Goal: Register for event/course

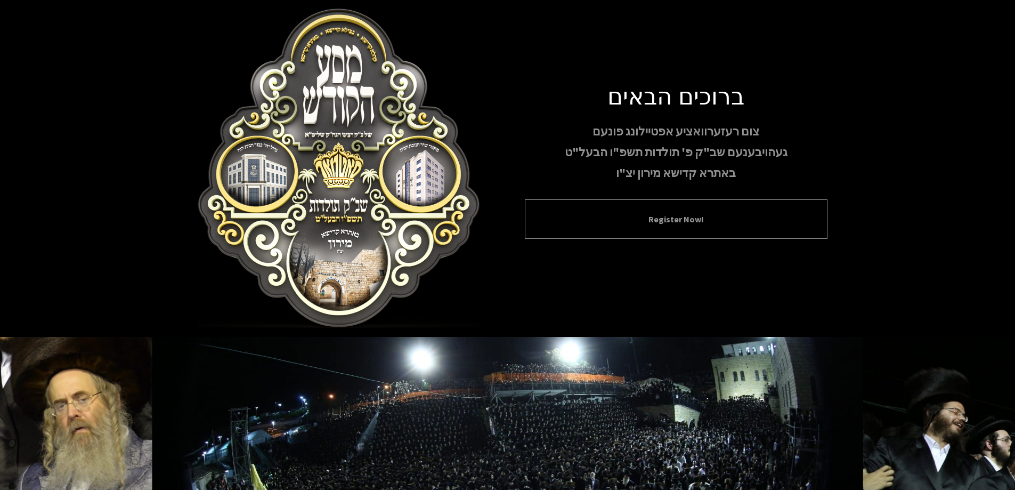
click at [720, 224] on button "Register Now!" at bounding box center [676, 219] width 276 height 13
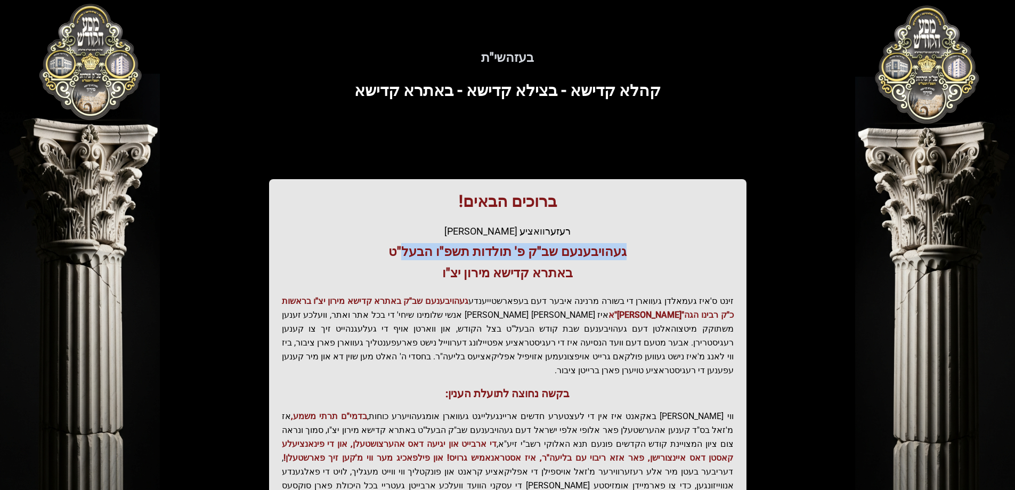
drag, startPoint x: 407, startPoint y: 250, endPoint x: 634, endPoint y: 254, distance: 226.9
click at [634, 254] on h3 "געהויבענעם שב"ק פ' תולדות תשפ"ו הבעל"ט" at bounding box center [508, 251] width 452 height 17
drag, startPoint x: 634, startPoint y: 254, endPoint x: 593, endPoint y: 265, distance: 42.0
click at [593, 265] on div "ברוכים הבאים! רעזערוואציע אפטיילונג פונעם געהויבענעם שב"ק פ' תולדות תשפ"ו הבעל"…" at bounding box center [507, 363] width 477 height 368
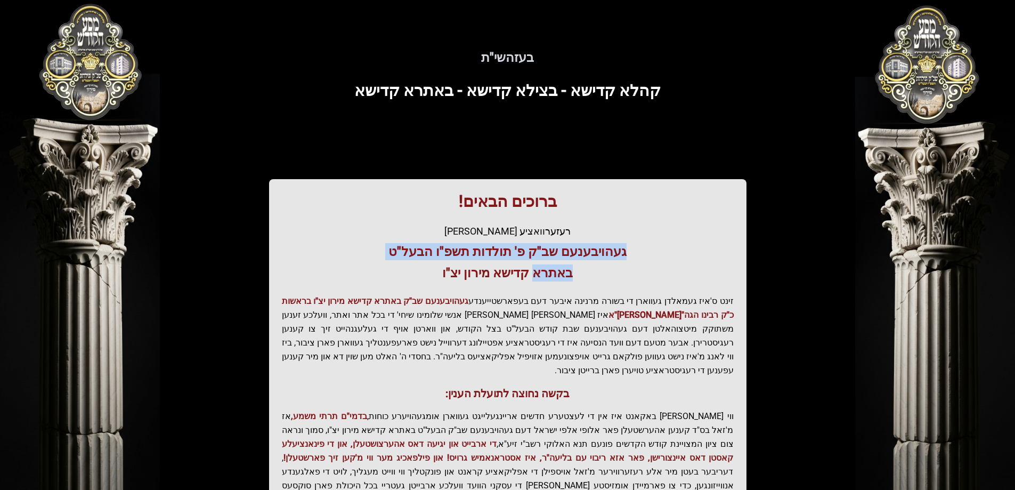
click at [593, 265] on h3 "באתרא קדישא מירון יצ"ו" at bounding box center [508, 272] width 452 height 17
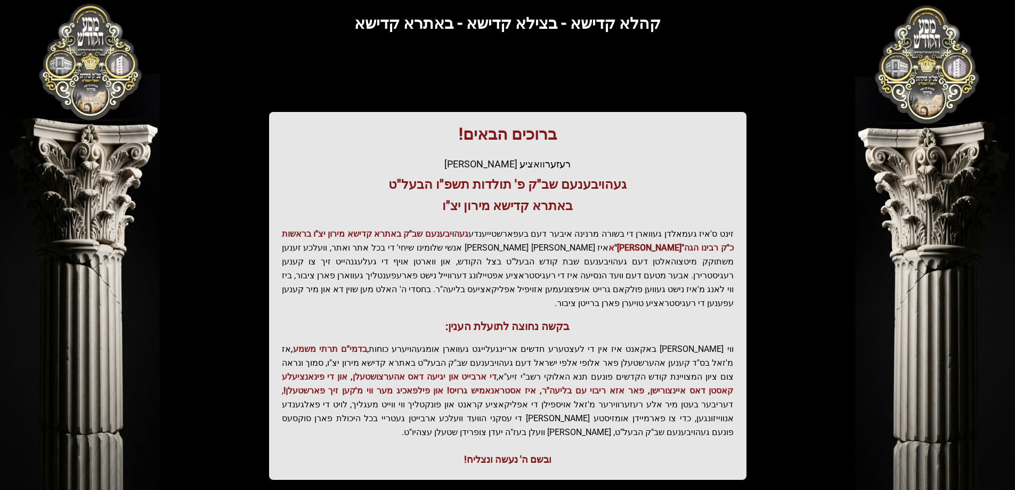
scroll to position [127, 0]
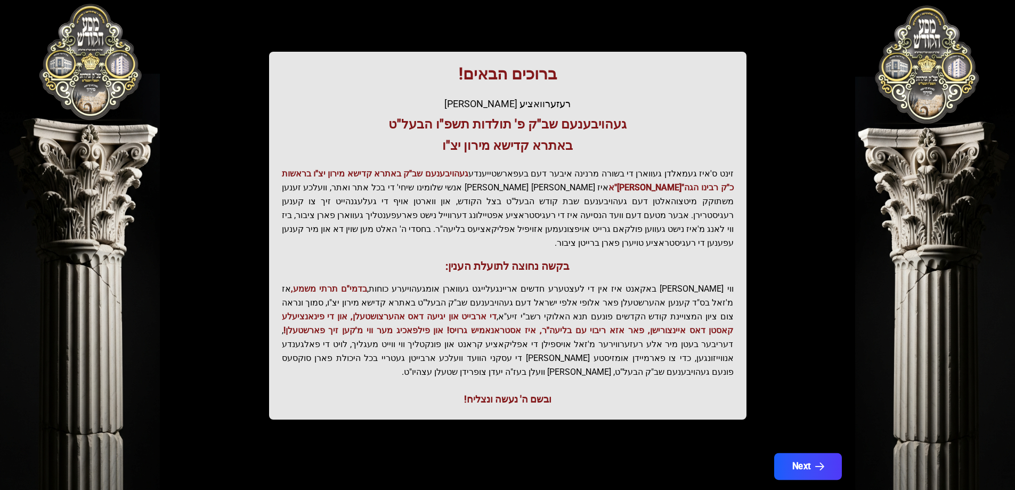
click at [804, 453] on button "Next" at bounding box center [807, 466] width 68 height 27
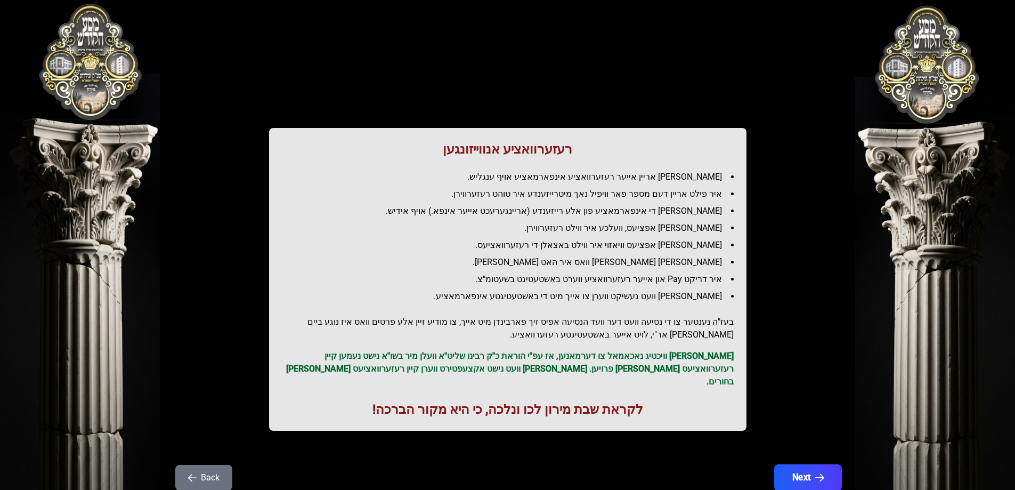
click at [796, 464] on button "Next" at bounding box center [807, 477] width 68 height 27
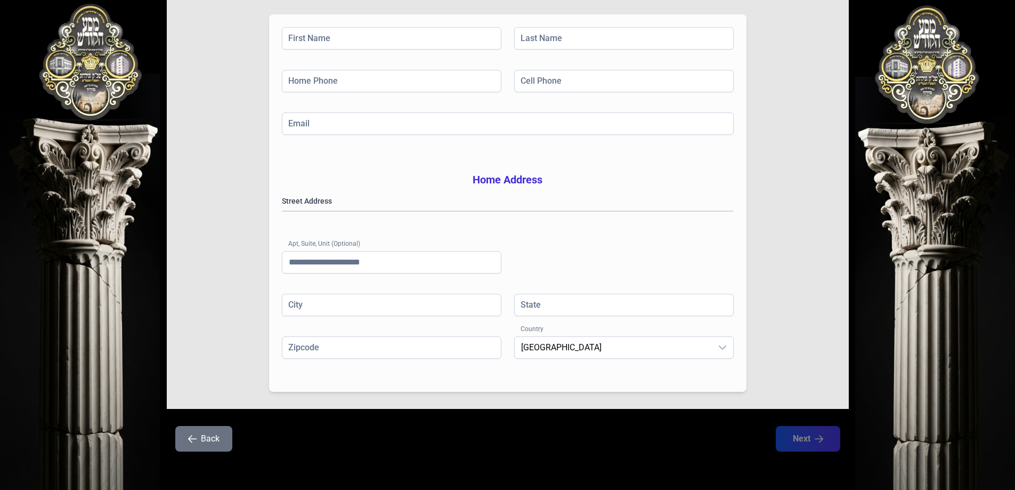
scroll to position [170, 0]
click at [282, 211] on gmp-place-autocomplete at bounding box center [282, 211] width 0 height 0
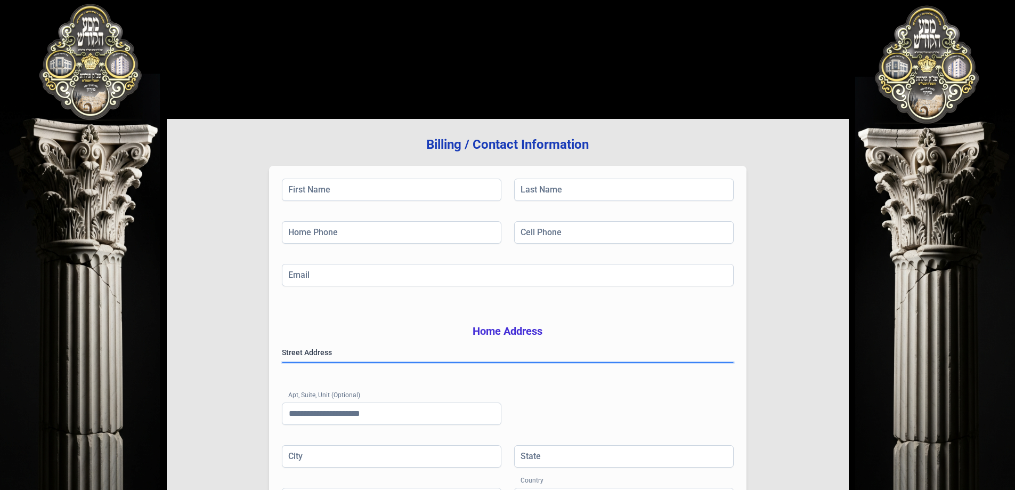
scroll to position [0, 0]
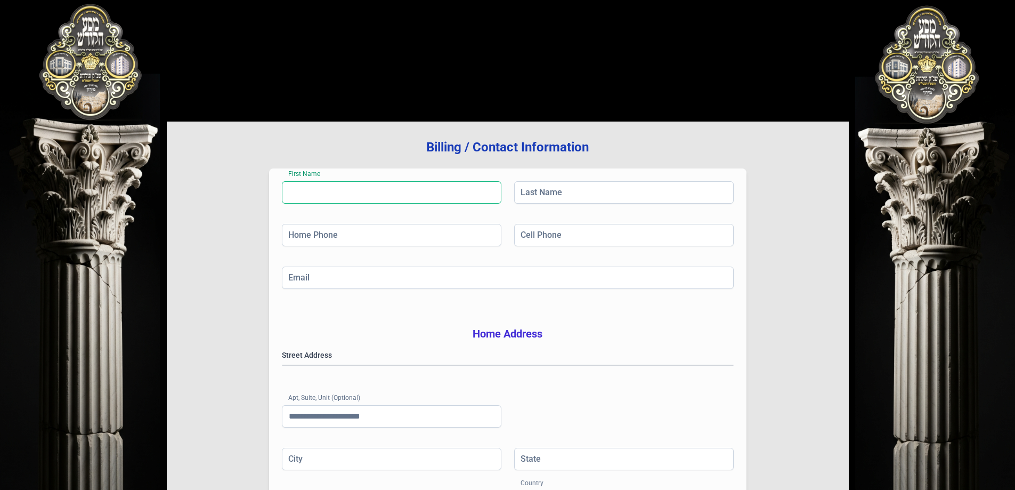
click at [442, 186] on input "First Name" at bounding box center [391, 192] width 219 height 22
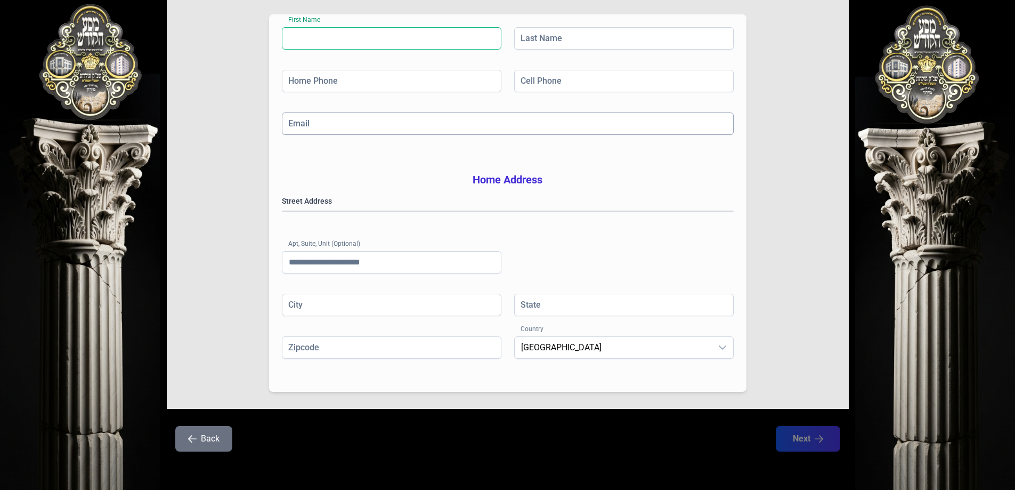
scroll to position [170, 0]
